Goal: Find contact information: Find contact information

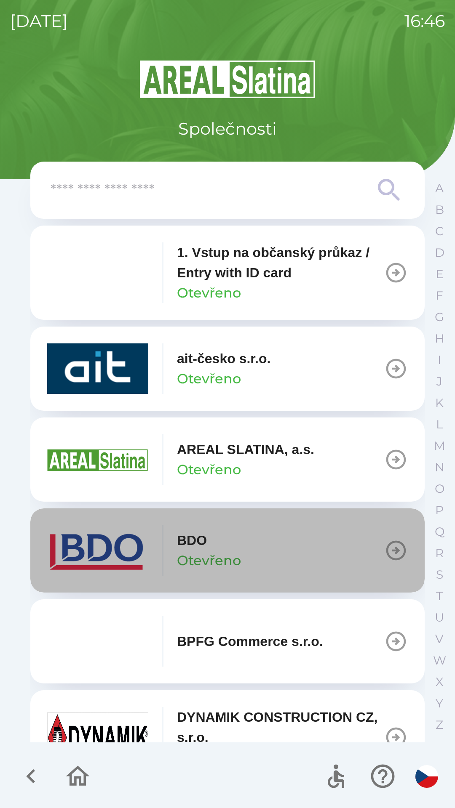
click at [232, 547] on div "BDO Otevřeno" at bounding box center [209, 550] width 64 height 40
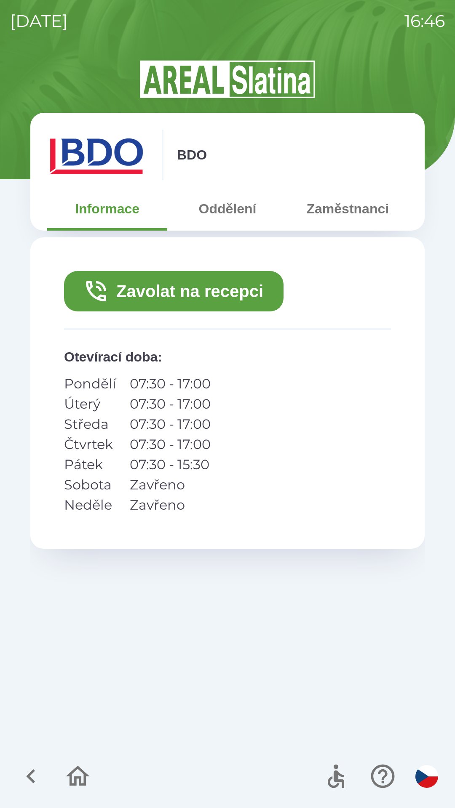
click at [345, 215] on button "Zaměstnanci" at bounding box center [348, 209] width 120 height 30
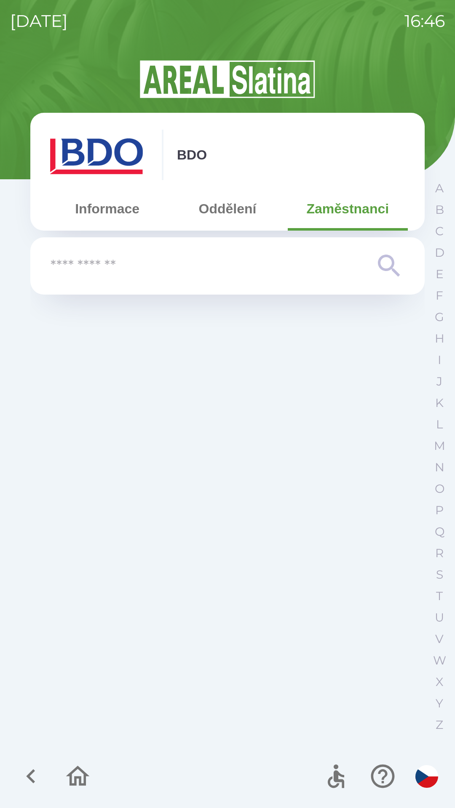
click at [174, 267] on input "text" at bounding box center [211, 266] width 320 height 23
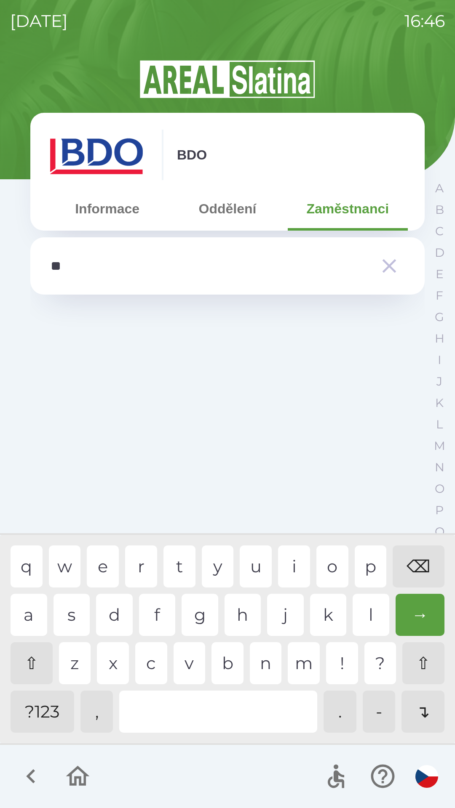
click at [144, 570] on div "r" at bounding box center [141, 567] width 32 height 42
click at [340, 550] on div "o" at bounding box center [332, 567] width 32 height 42
type input "******"
click at [332, 615] on div "k" at bounding box center [328, 615] width 37 height 42
click at [411, 617] on div "→" at bounding box center [419, 615] width 49 height 42
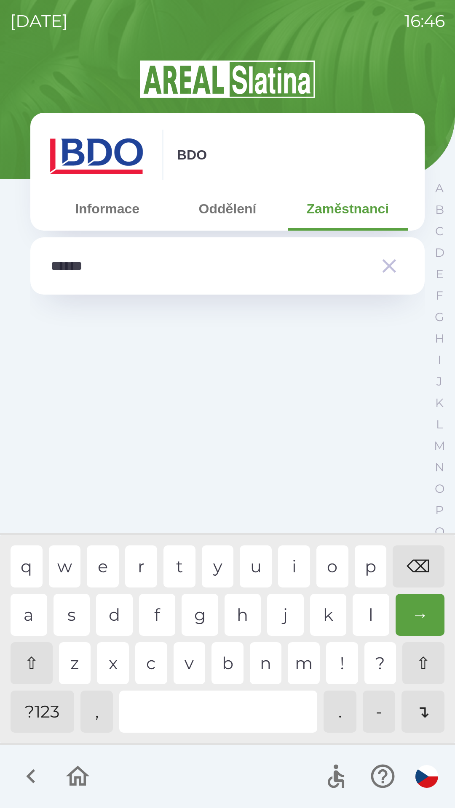
click at [427, 608] on div "→" at bounding box center [419, 615] width 49 height 42
click at [422, 617] on div "→" at bounding box center [419, 615] width 49 height 42
click at [119, 208] on button "Informace" at bounding box center [107, 209] width 120 height 30
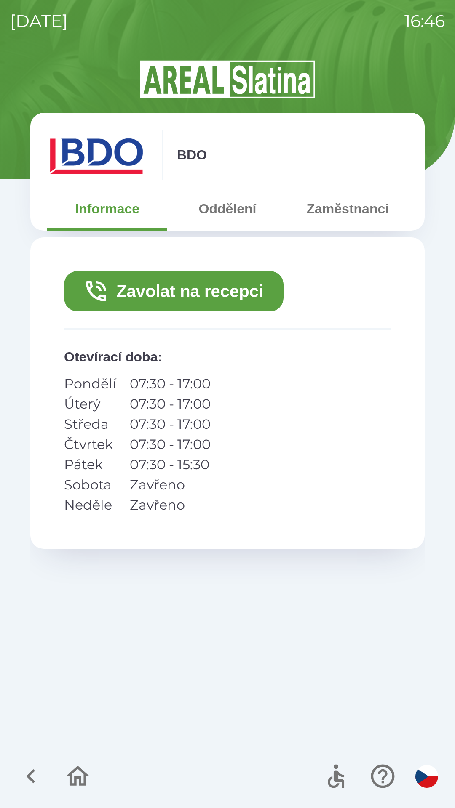
click at [208, 290] on button "Zavolat na recepci" at bounding box center [173, 291] width 219 height 40
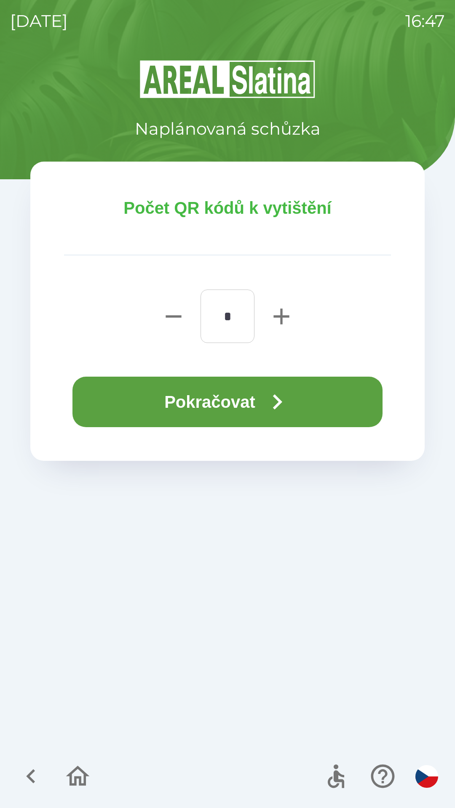
click at [277, 403] on icon "button" at bounding box center [277, 402] width 30 height 30
